Goal: Information Seeking & Learning: Find specific fact

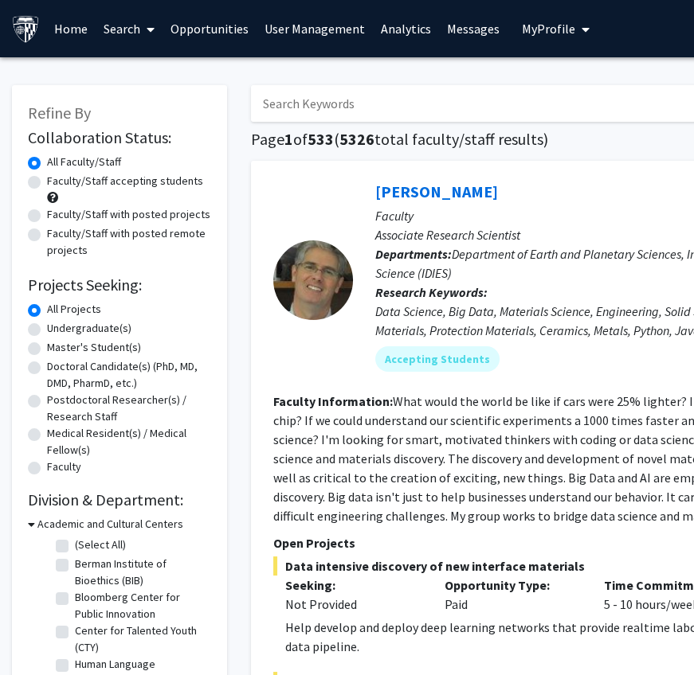
click at [297, 100] on input "Search Keywords" at bounding box center [563, 103] width 625 height 37
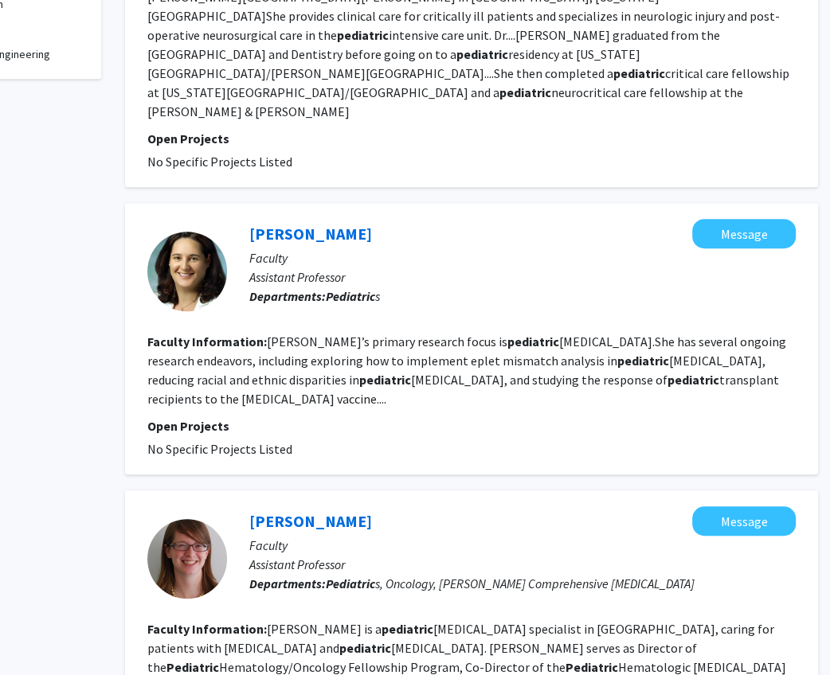
scroll to position [0, 126]
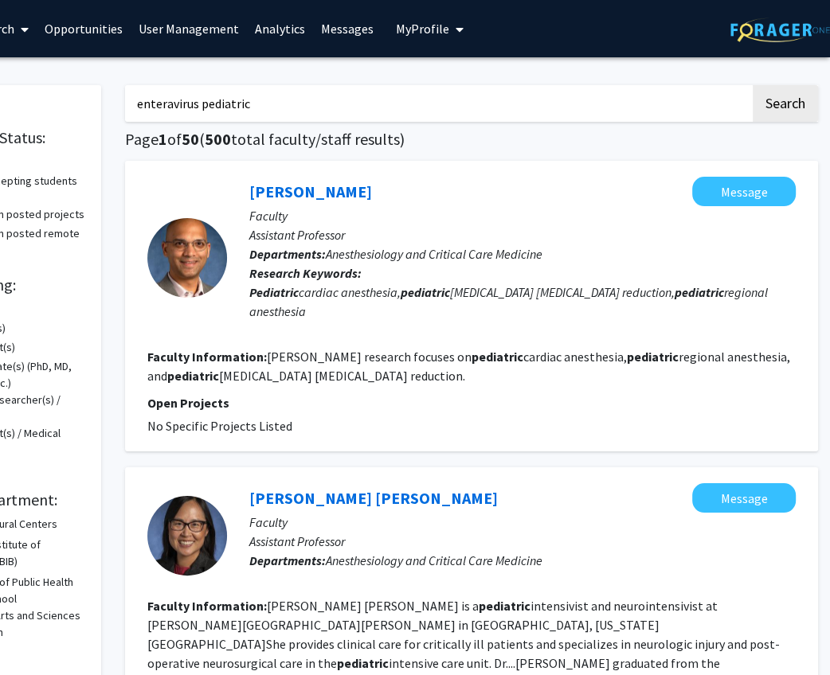
click at [168, 104] on input "enteravirus pediatric" at bounding box center [437, 103] width 625 height 37
type input "[MEDICAL_DATA] pediatric"
click at [703, 85] on button "Search" at bounding box center [785, 103] width 65 height 37
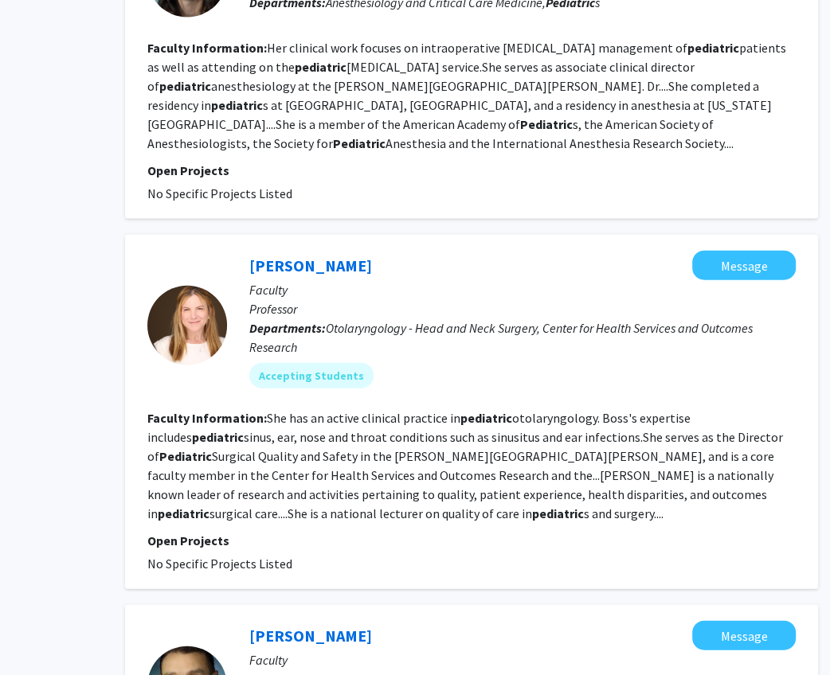
scroll to position [2947, 126]
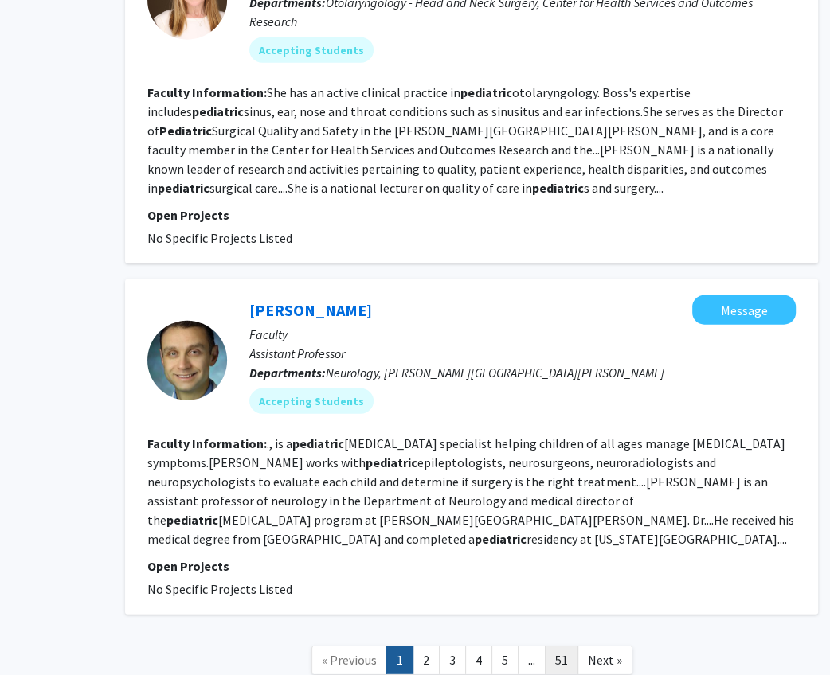
click at [555, 647] on link "51" at bounding box center [561, 661] width 33 height 28
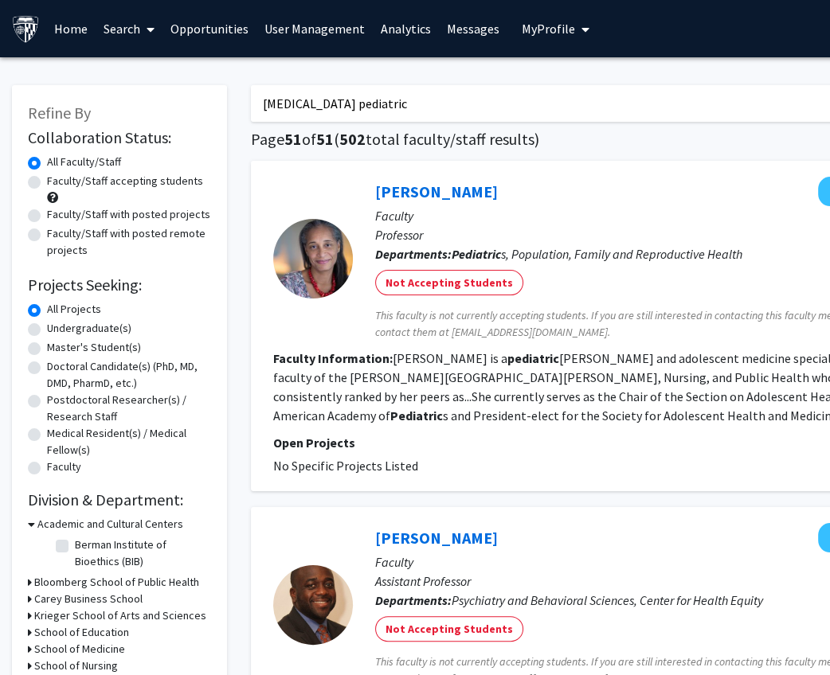
scroll to position [300, 0]
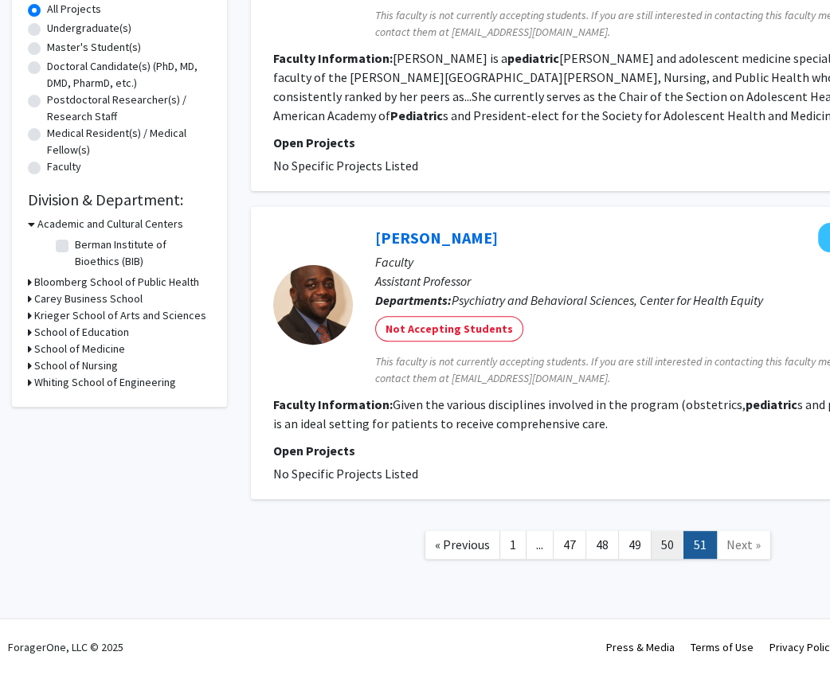
click at [668, 542] on link "50" at bounding box center [667, 545] width 33 height 28
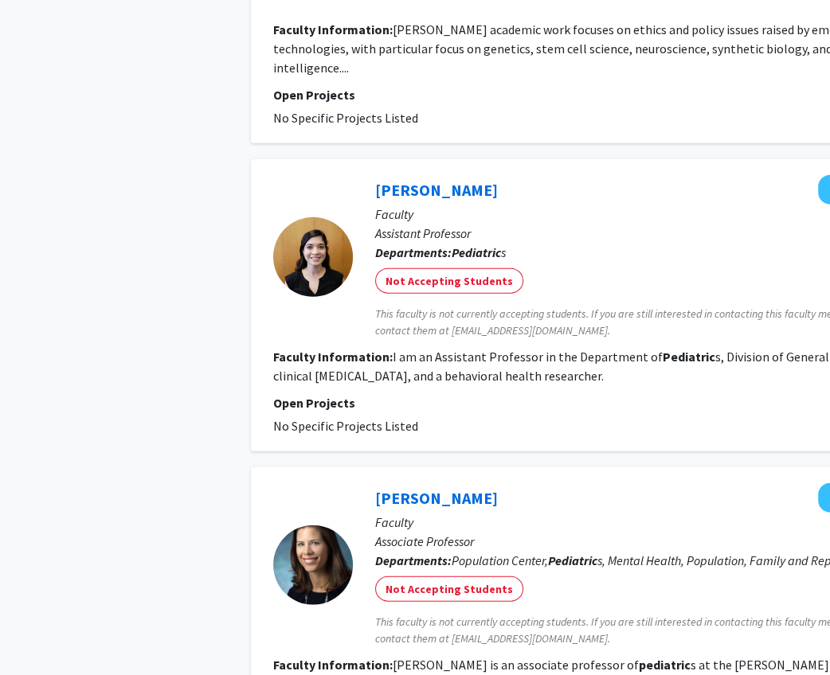
scroll to position [3066, 0]
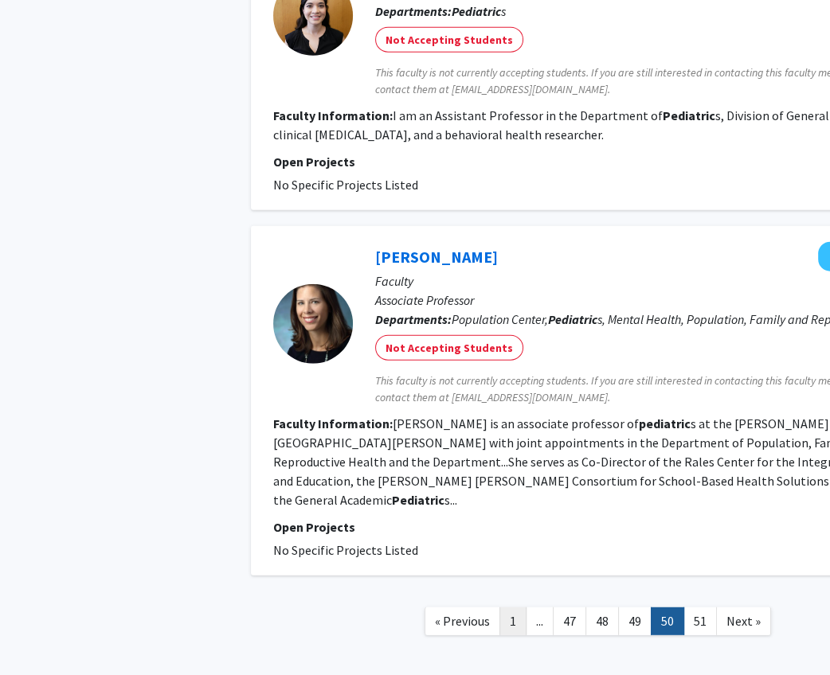
click at [516, 608] on link "1" at bounding box center [512, 622] width 27 height 28
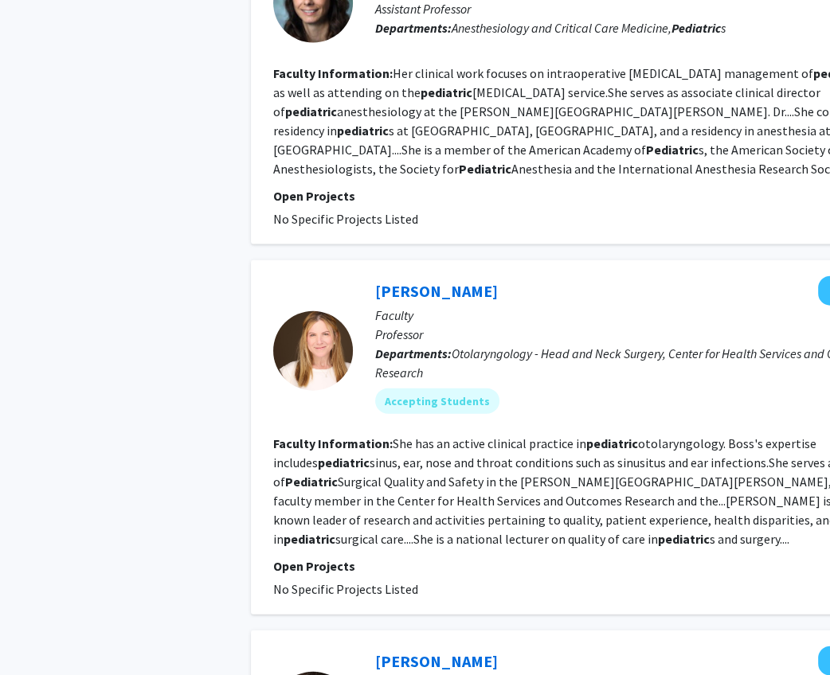
scroll to position [2947, 0]
